Goal: Find specific page/section: Find specific page/section

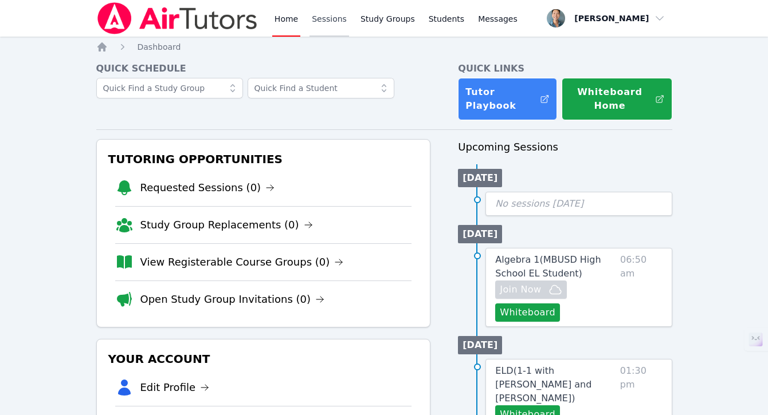
click at [323, 21] on link "Sessions" at bounding box center [329, 18] width 40 height 37
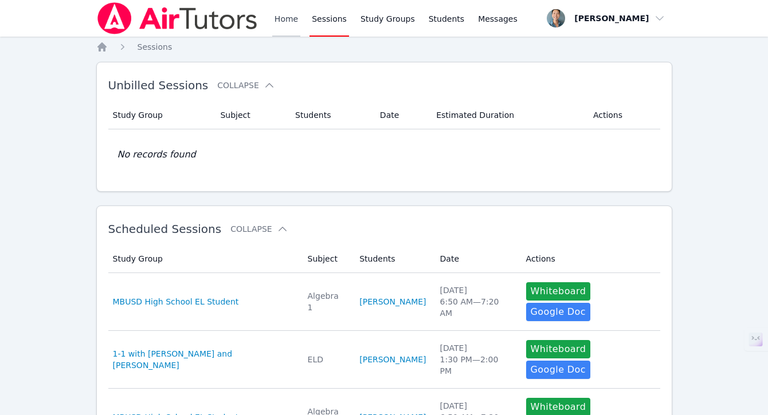
click at [286, 22] on link "Home" at bounding box center [286, 18] width 28 height 37
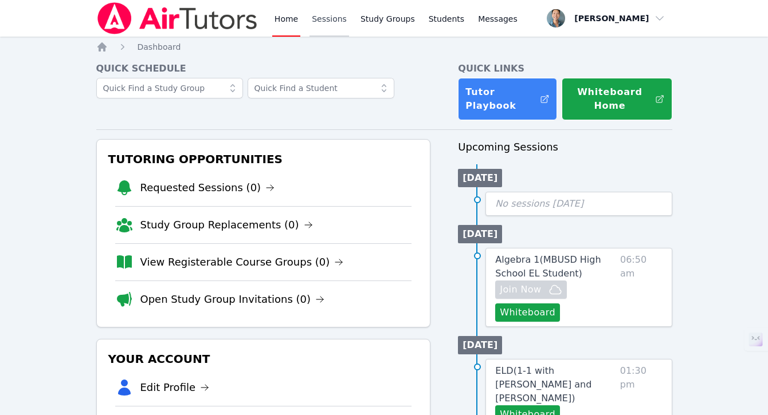
click at [320, 22] on link "Sessions" at bounding box center [329, 18] width 40 height 37
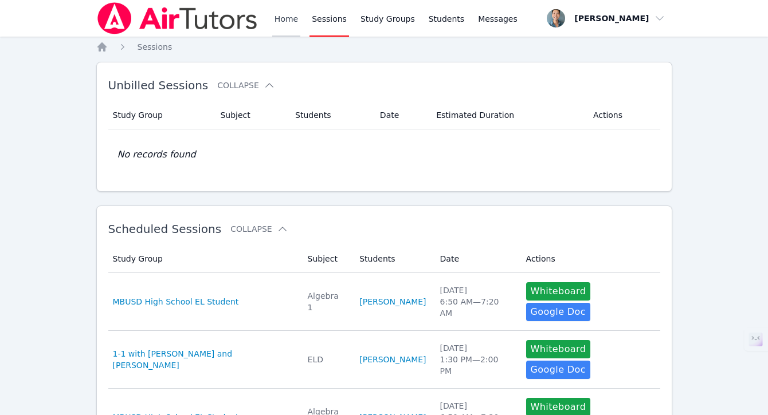
click at [274, 23] on link "Home" at bounding box center [286, 18] width 28 height 37
